Goal: Subscribe to service/newsletter

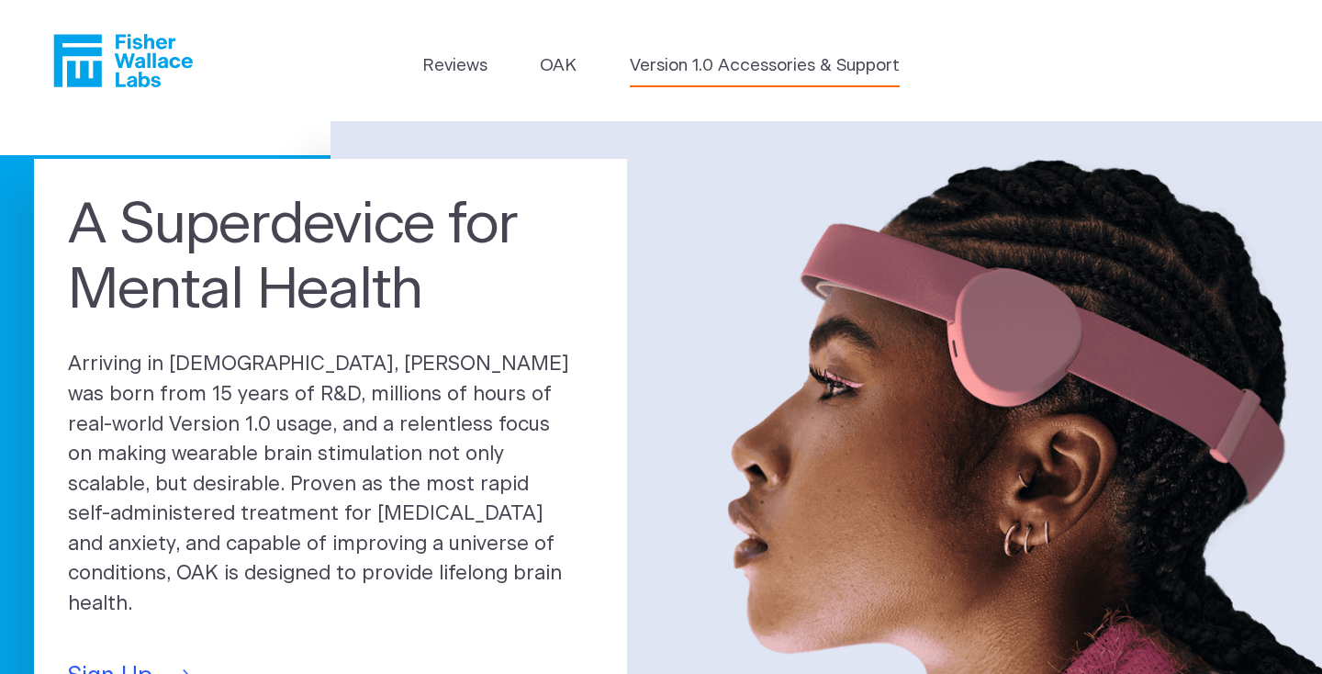
click at [656, 63] on link "Version 1.0 Accessories & Support" at bounding box center [765, 66] width 270 height 26
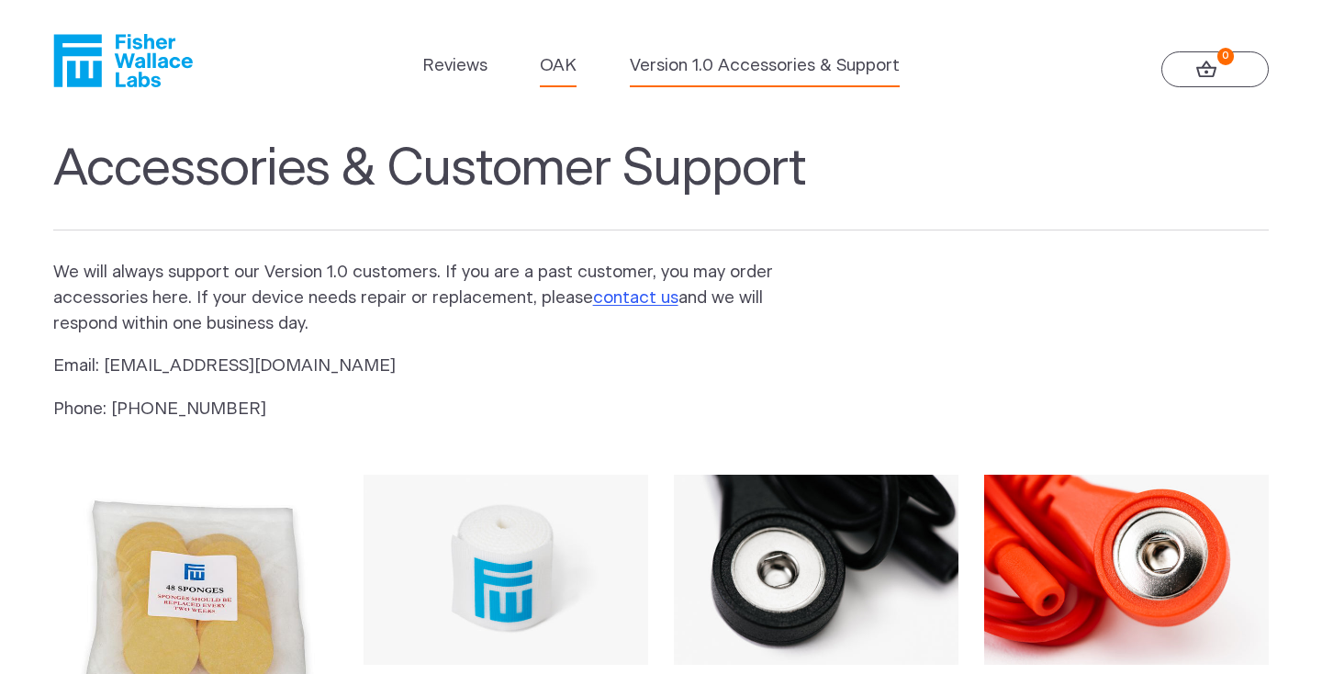
click at [553, 65] on link "OAK" at bounding box center [558, 66] width 37 height 26
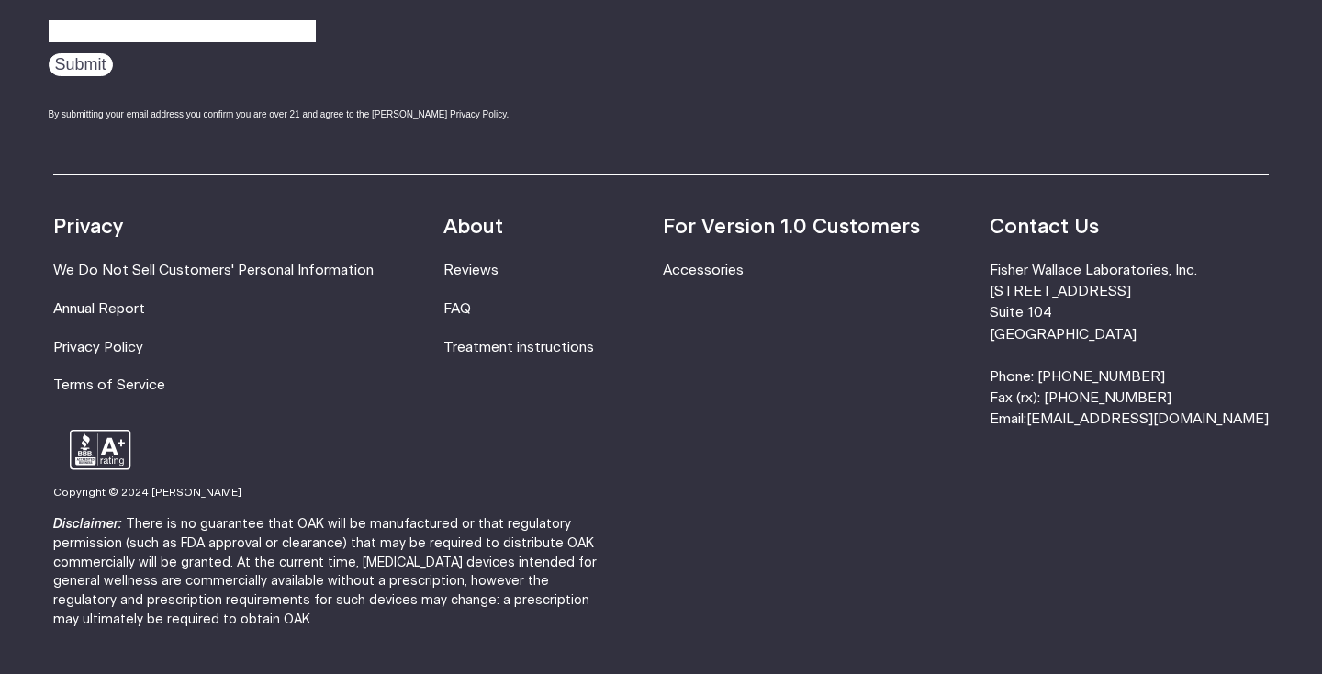
scroll to position [3252, 0]
click at [471, 301] on link "FAQ" at bounding box center [457, 308] width 28 height 14
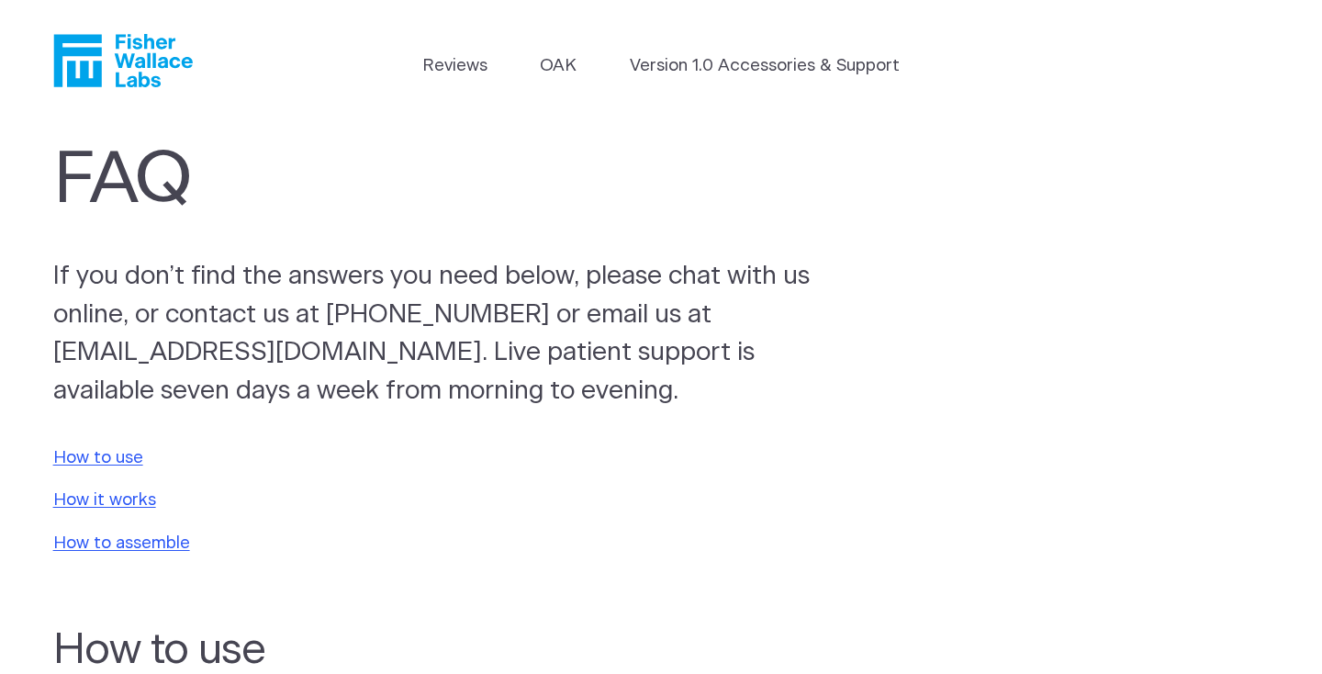
click at [132, 56] on icon "Fisher Wallace" at bounding box center [130, 60] width 126 height 53
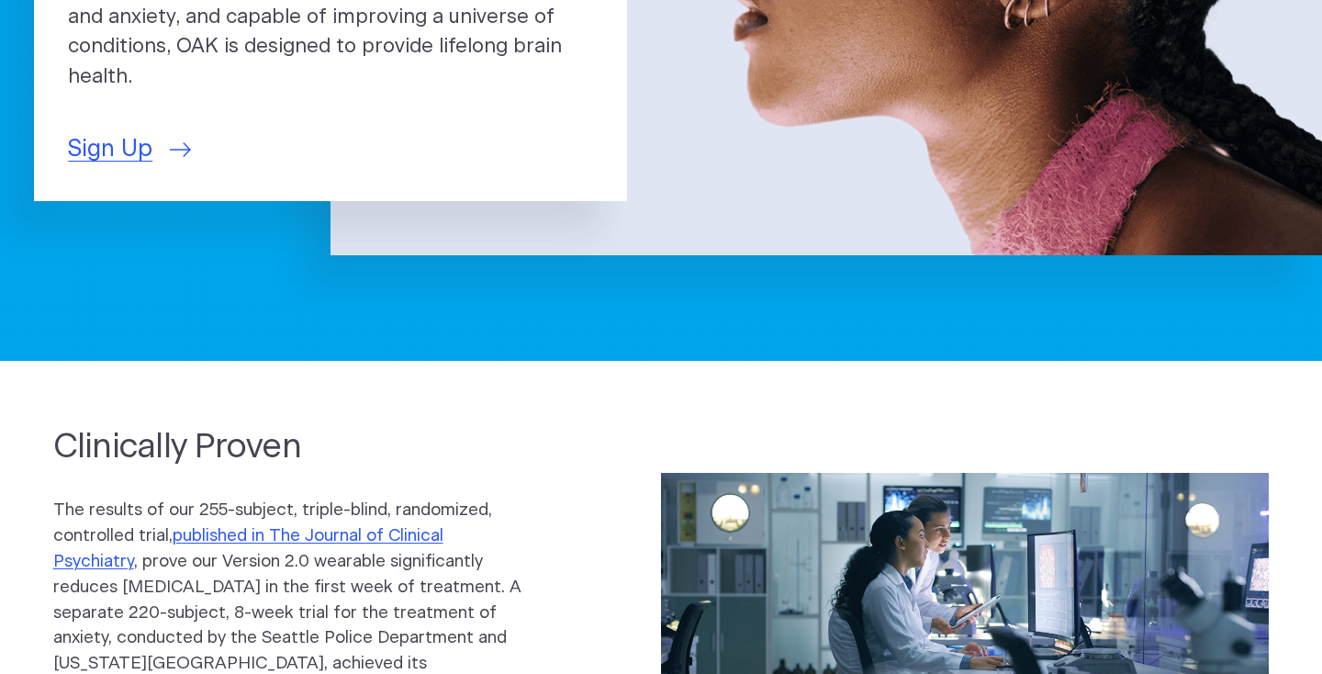
scroll to position [499, 0]
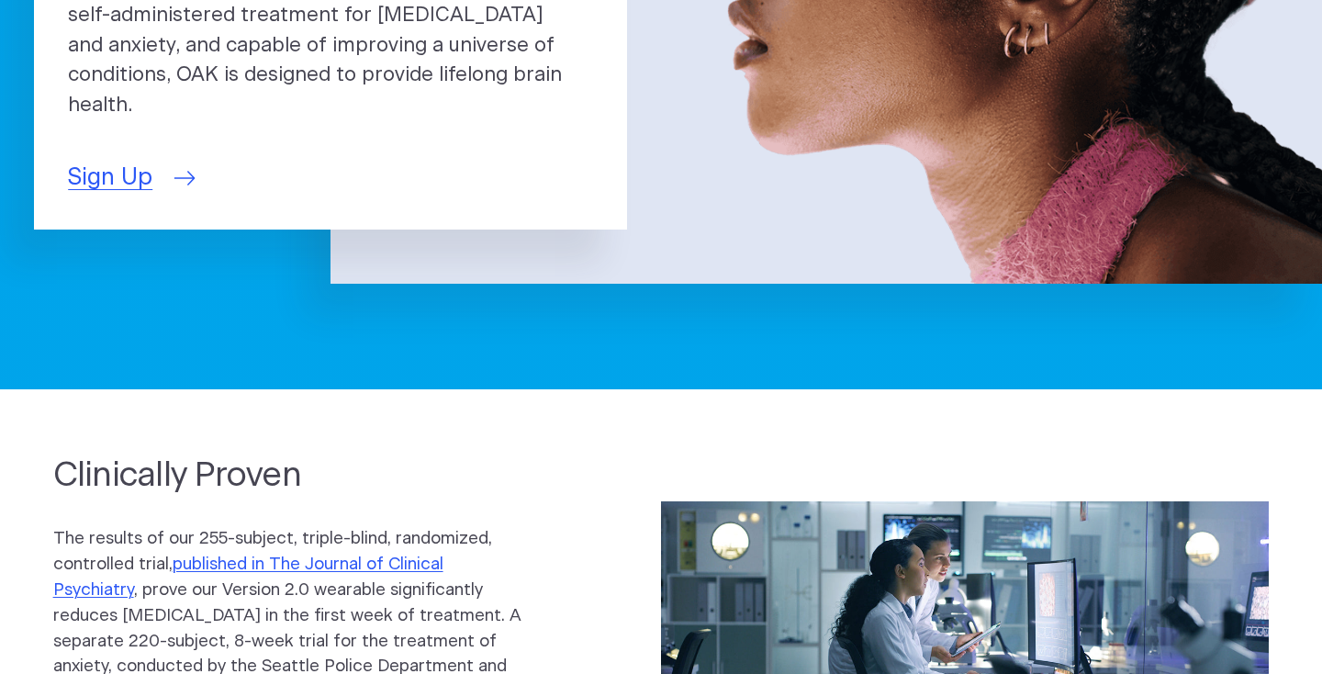
click at [108, 161] on span "Sign Up" at bounding box center [110, 178] width 84 height 35
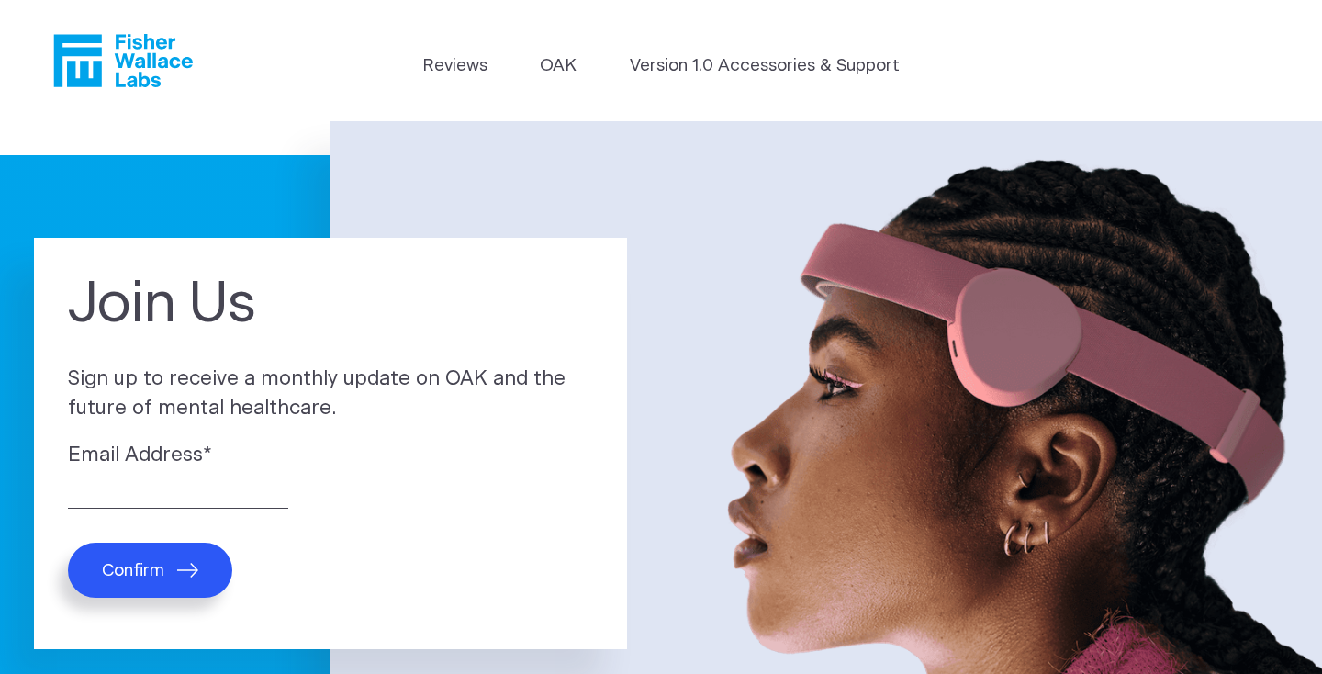
click at [115, 47] on icon "Fisher Wallace" at bounding box center [123, 60] width 140 height 53
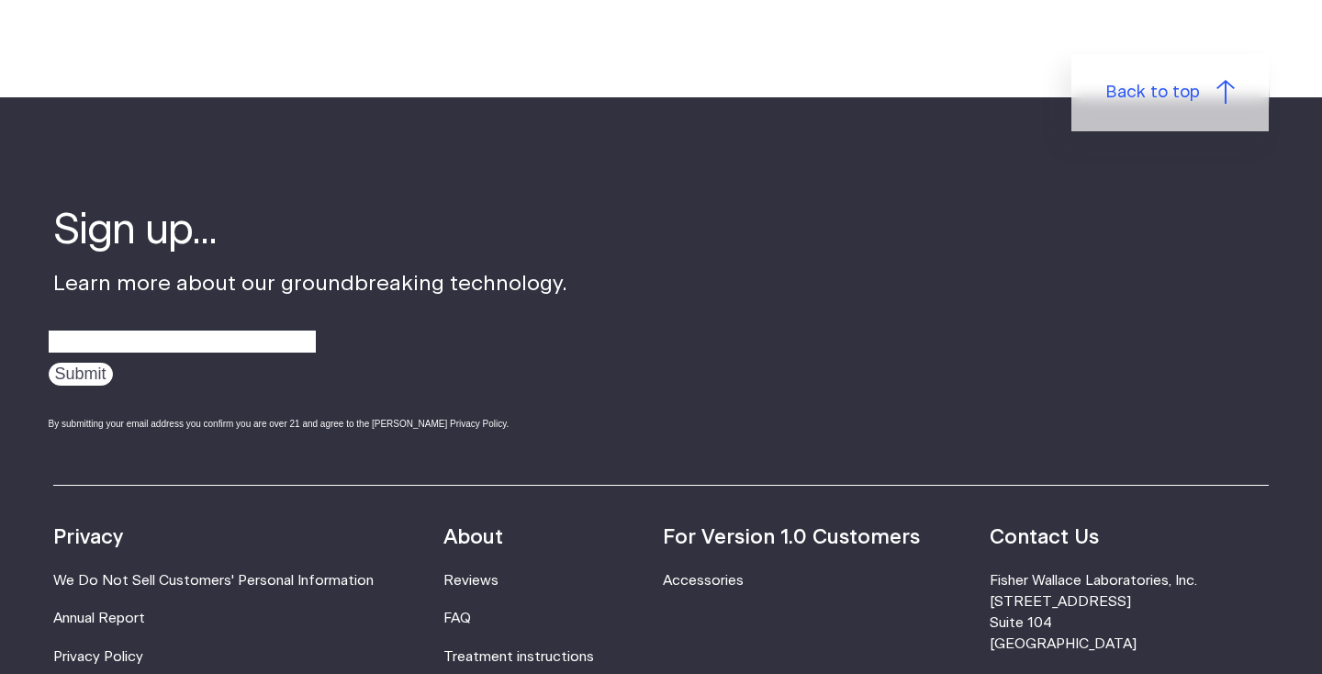
scroll to position [5715, 0]
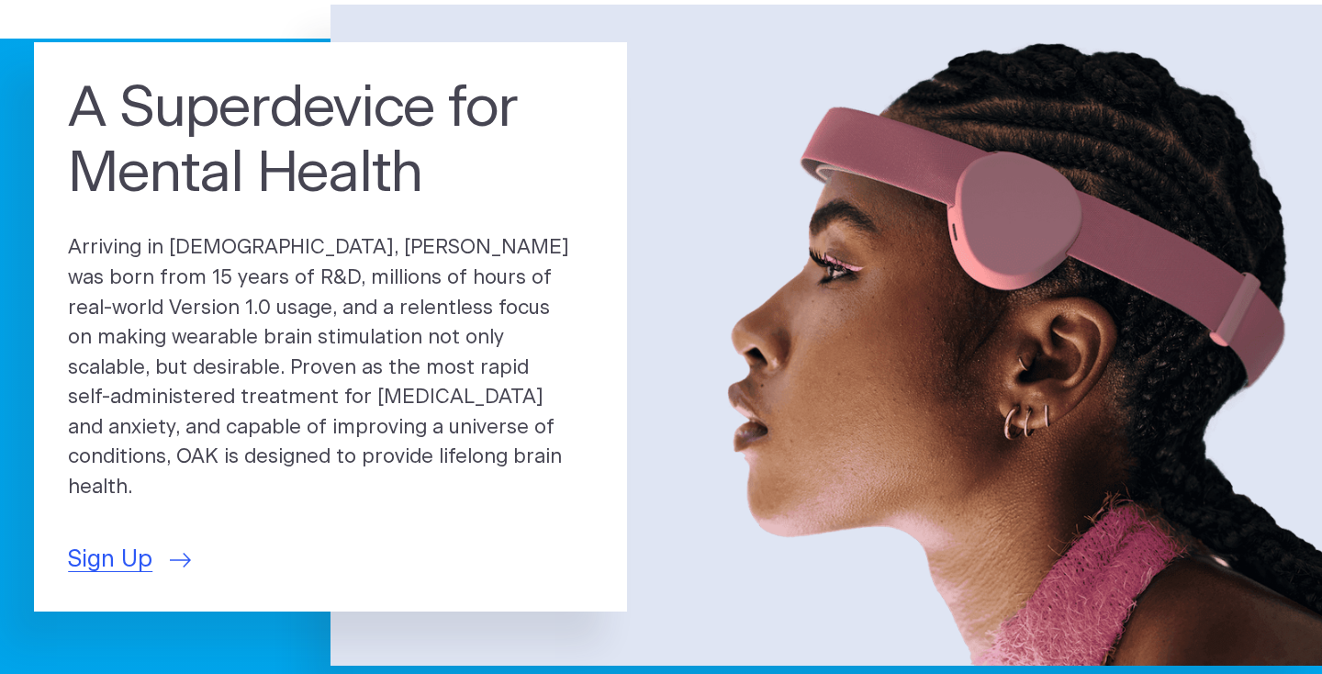
scroll to position [126, 0]
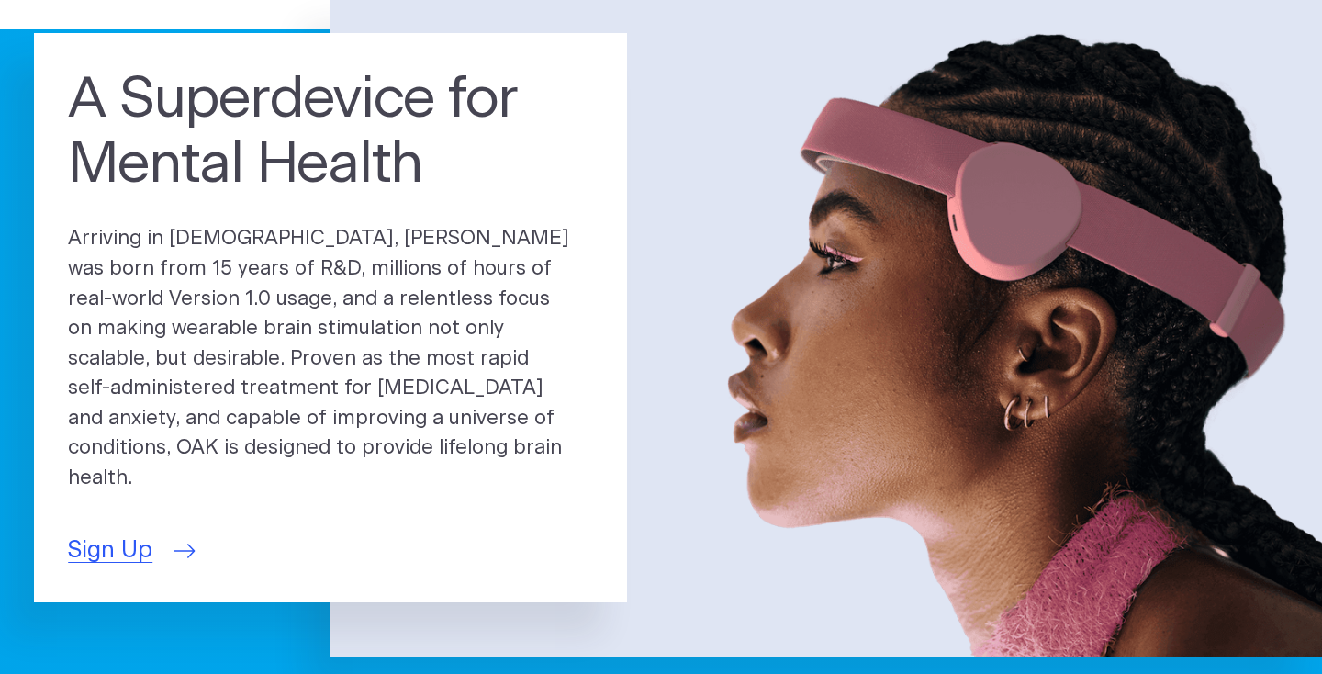
click at [130, 536] on span "Sign Up" at bounding box center [110, 550] width 84 height 35
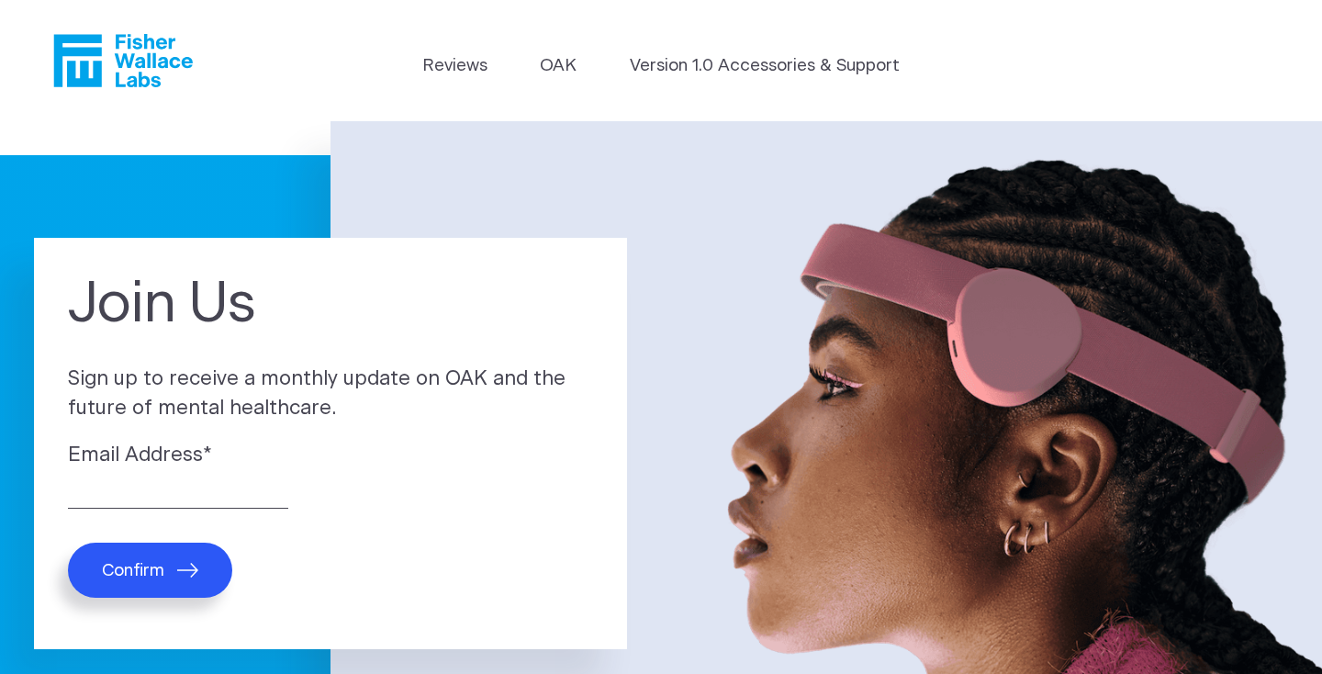
click at [129, 474] on div "Email Address *" at bounding box center [330, 475] width 525 height 68
click at [134, 482] on input "Email Address *" at bounding box center [178, 494] width 220 height 28
type input "paul.khosla@btinternet.com"
click at [135, 561] on span "Confirm" at bounding box center [133, 570] width 62 height 21
